Goal: Browse casually

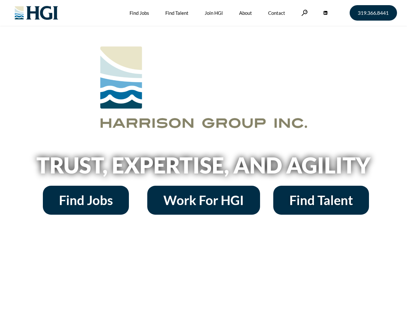
click at [203, 155] on h2 "Trust, Expertise, and Agility" at bounding box center [203, 165] width 367 height 22
click at [304, 13] on link at bounding box center [304, 13] width 6 height 6
click at [203, 168] on h2 "Trust, Expertise, and Agility" at bounding box center [203, 165] width 367 height 22
click at [203, 155] on h2 "Trust, Expertise, and Agility" at bounding box center [203, 165] width 367 height 22
click at [304, 13] on link at bounding box center [304, 13] width 6 height 6
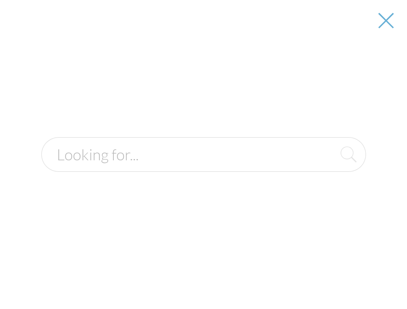
click at [203, 168] on h2 "Trust, Expertise, and Agility" at bounding box center [203, 165] width 367 height 22
